Goal: Download file/media

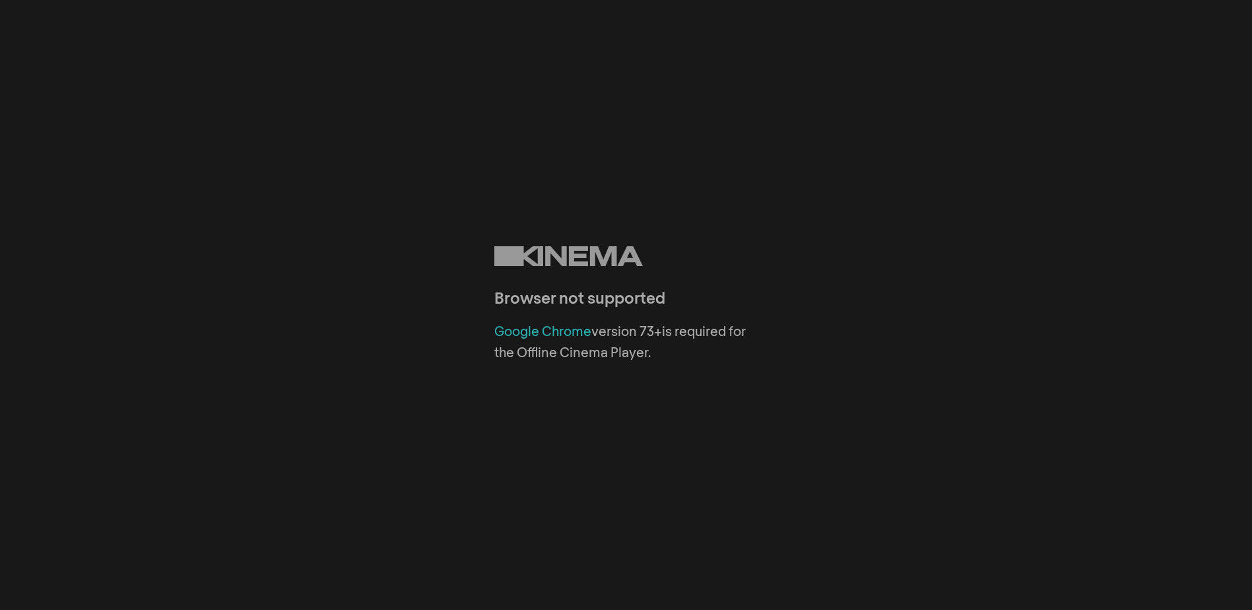
click at [566, 327] on link "Google Chrome" at bounding box center [542, 331] width 97 height 13
